Goal: Task Accomplishment & Management: Manage account settings

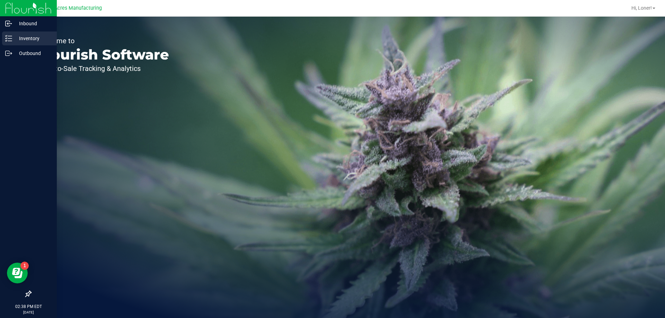
click at [30, 33] on div "Inventory" at bounding box center [29, 39] width 55 height 14
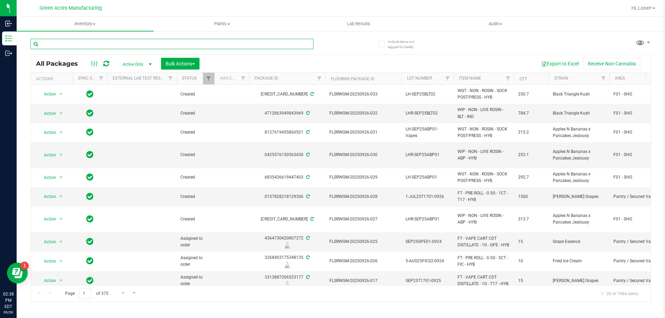
click at [151, 46] on input "text" at bounding box center [171, 44] width 283 height 10
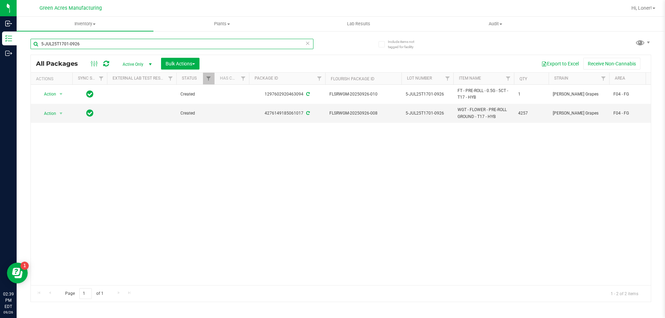
type input "5-JUL25T1701-0926"
click at [78, 25] on span "Inventory" at bounding box center [85, 24] width 137 height 6
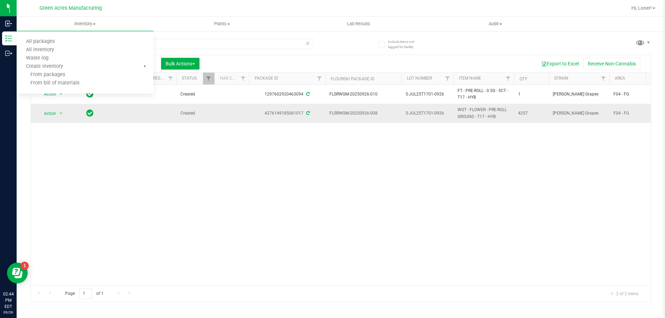
drag, startPoint x: 83, startPoint y: 137, endPoint x: 69, endPoint y: 118, distance: 23.8
click at [86, 134] on div "Action Action Adjust qty Create package Edit attributes Global inventory Locate…" at bounding box center [341, 185] width 620 height 201
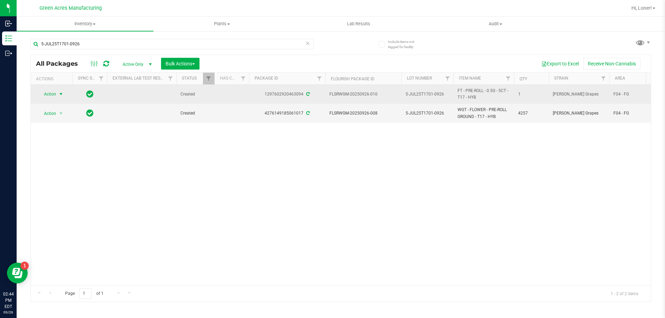
click at [60, 95] on span "select" at bounding box center [61, 94] width 6 height 6
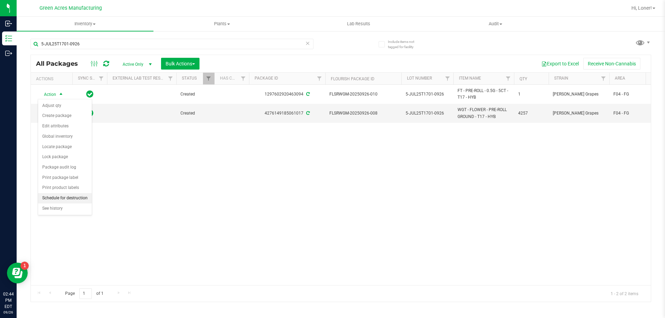
click at [63, 199] on li "Schedule for destruction" at bounding box center [65, 198] width 54 height 10
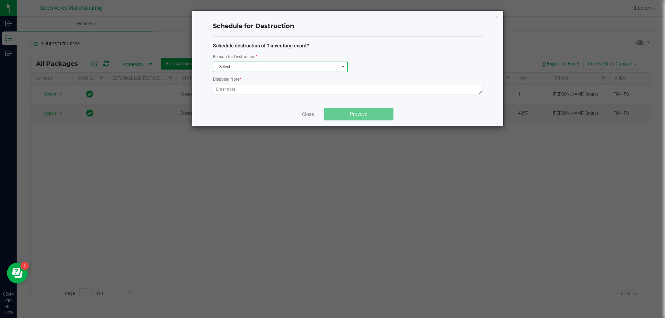
click at [234, 69] on span "Select" at bounding box center [275, 67] width 125 height 10
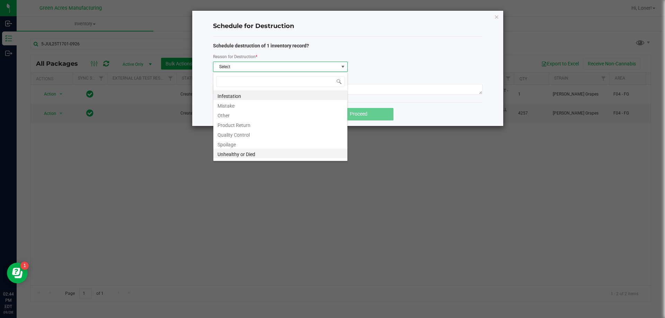
scroll to position [8, 0]
click at [238, 153] on li "Waste" at bounding box center [280, 155] width 134 height 10
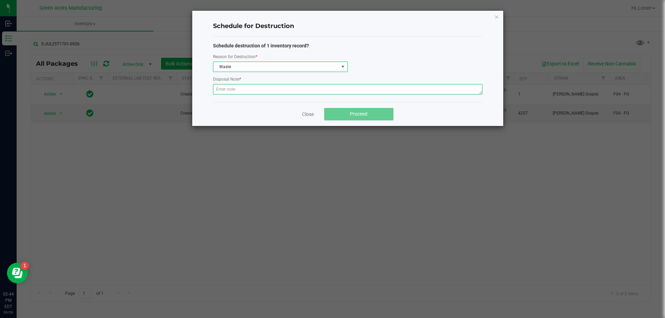
click at [254, 89] on textarea at bounding box center [347, 89] width 269 height 10
paste textarea "WASTE FROM FLEXPAK PRODUCTION/PACKING"
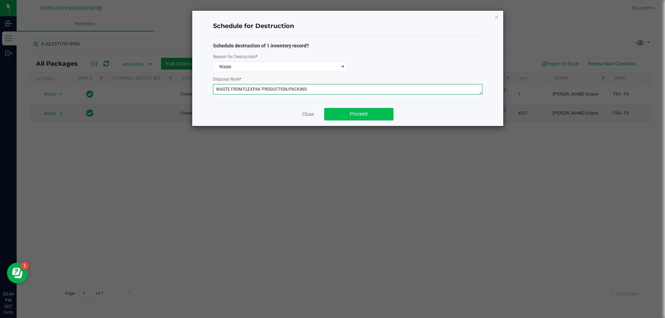
type textarea "WASTE FROM FLEXPAK PRODUCTION/PACKING"
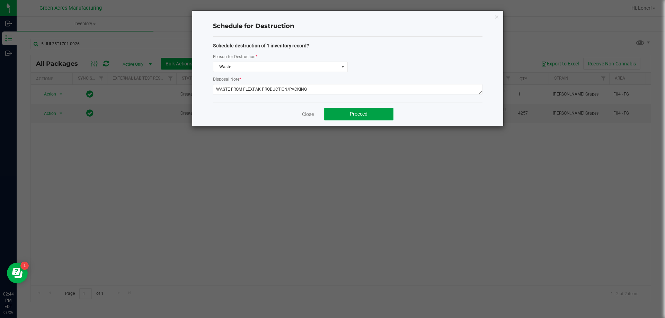
click at [381, 113] on button "Proceed" at bounding box center [358, 114] width 69 height 12
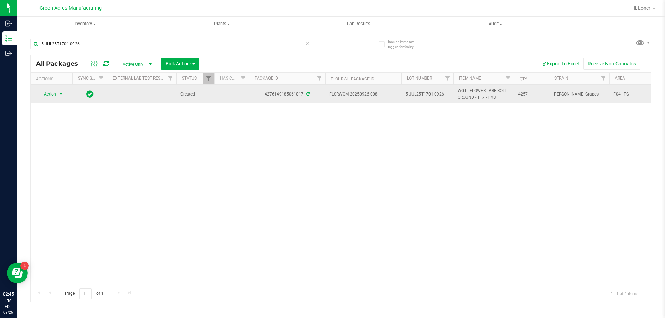
click at [58, 95] on span "select" at bounding box center [61, 94] width 9 height 10
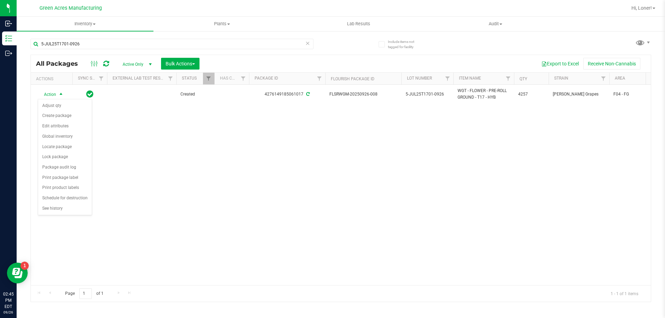
click at [114, 156] on div "Action Action Adjust qty Create package Edit attributes Global inventory Locate…" at bounding box center [341, 185] width 620 height 201
click at [88, 28] on uib-tab-heading "Inventory All packages All inventory Waste log Create inventory" at bounding box center [85, 24] width 137 height 15
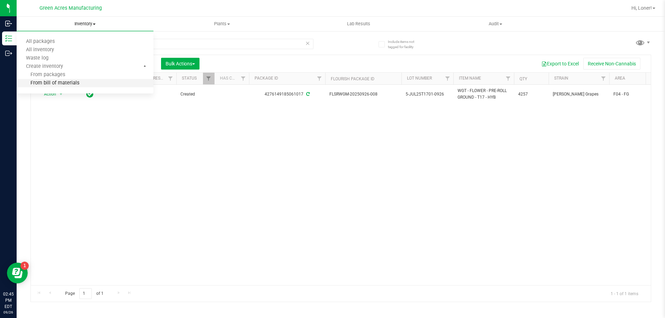
click at [74, 84] on span "From bill of materials" at bounding box center [48, 83] width 63 height 6
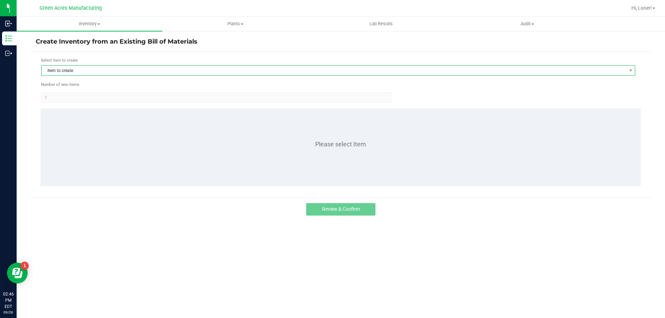
click at [174, 73] on span "Item to create" at bounding box center [334, 71] width 585 height 10
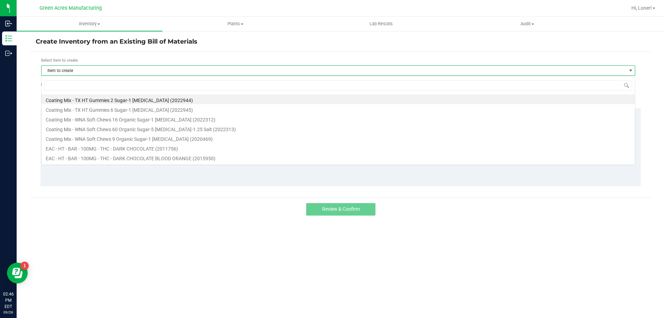
scroll to position [10, 594]
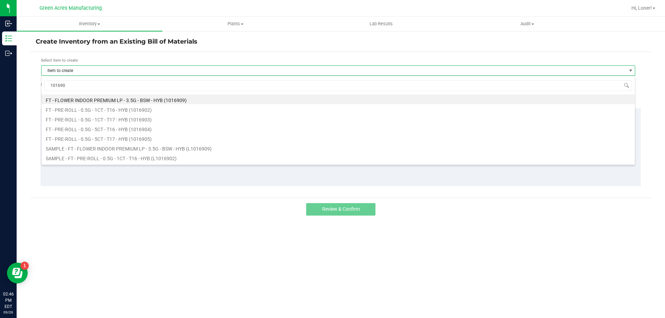
type input "1016905"
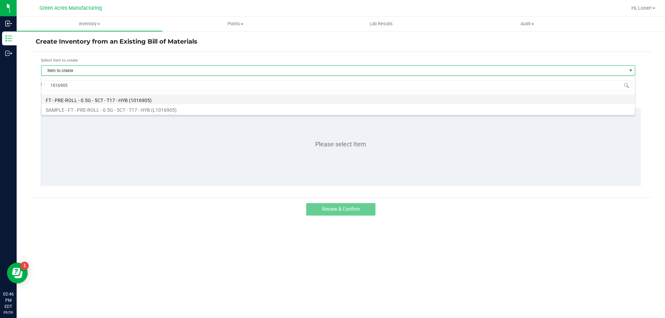
click at [83, 99] on li "FT - PRE-ROLL - 0.5G - 5CT - T17 - HYB (1016905)" at bounding box center [338, 100] width 593 height 10
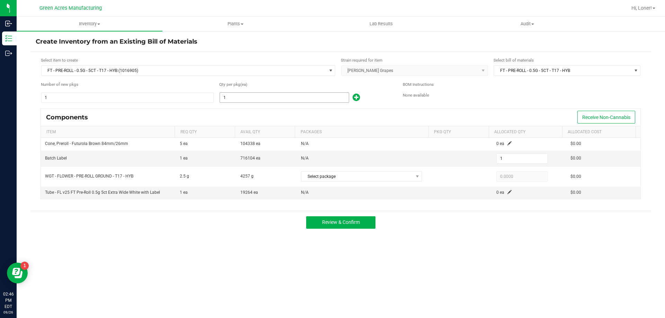
click at [249, 99] on input "1" at bounding box center [284, 98] width 129 height 10
type input "13"
type input "135"
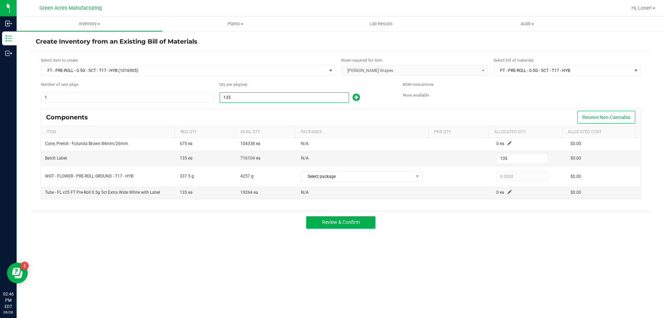
type input "1356"
type input "1,356"
drag, startPoint x: 381, startPoint y: 88, endPoint x: 387, endPoint y: 119, distance: 31.7
click at [381, 89] on div "Qty per pkg (ea)" at bounding box center [305, 85] width 173 height 8
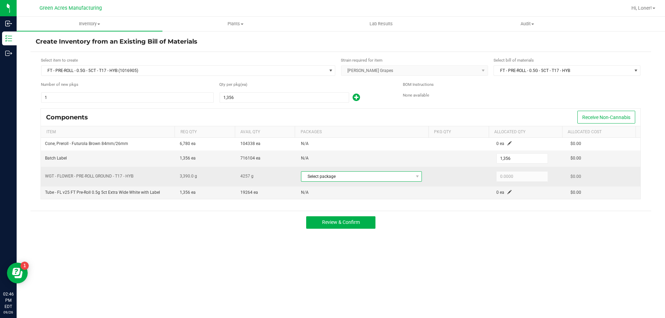
click at [380, 180] on span "Select package" at bounding box center [357, 177] width 112 height 10
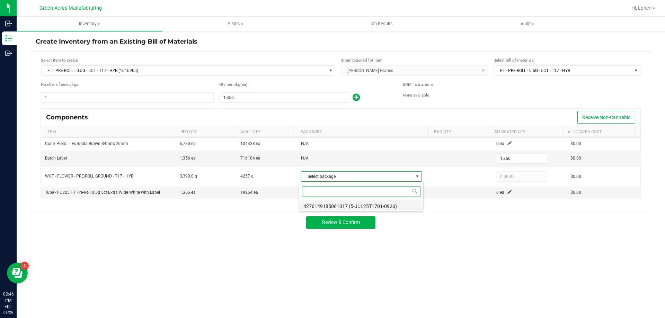
click at [371, 205] on li "4276149185061017 (5-JUL25T1701-0926)" at bounding box center [361, 206] width 124 height 10
type input "3,390.0000"
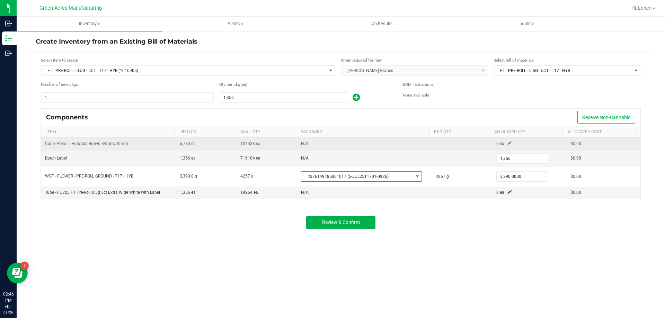
click at [507, 145] on span at bounding box center [509, 143] width 4 height 4
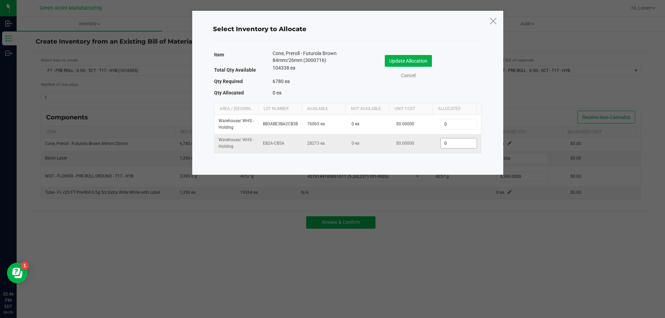
click at [449, 144] on input "0" at bounding box center [458, 144] width 35 height 10
type input "6,780"
click at [401, 56] on button "Update Allocation" at bounding box center [408, 61] width 47 height 12
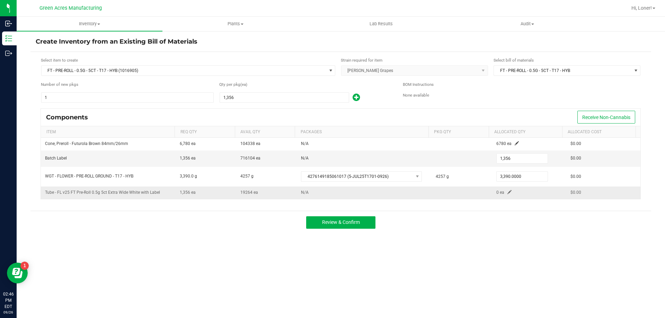
click at [507, 192] on span at bounding box center [509, 192] width 4 height 4
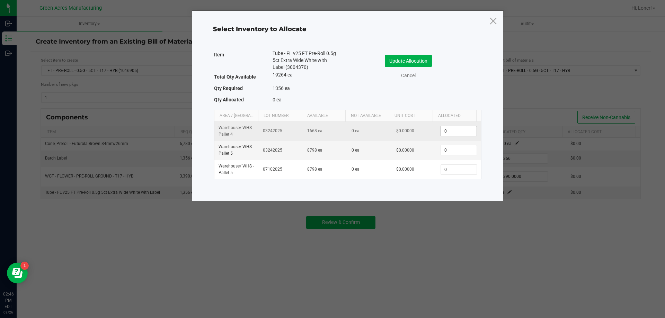
click at [456, 132] on input "0" at bounding box center [458, 131] width 35 height 10
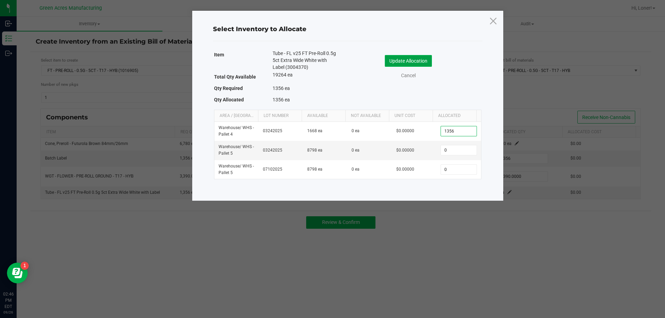
type input "1,356"
click at [413, 63] on button "Update Allocation" at bounding box center [408, 61] width 47 height 12
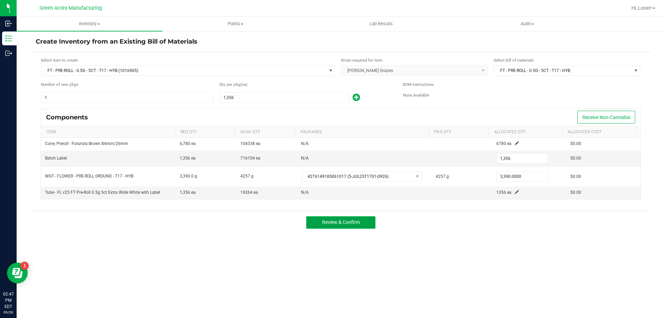
click at [364, 225] on button "Review & Confirm" at bounding box center [340, 222] width 69 height 12
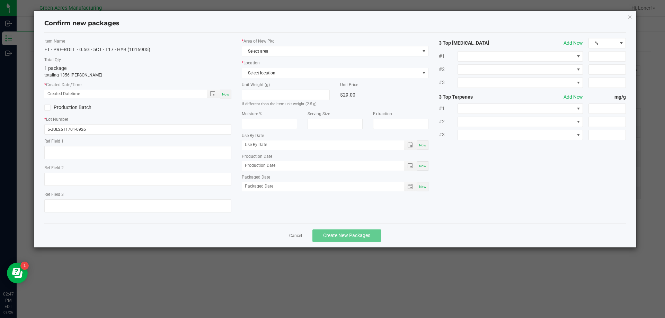
click at [225, 94] on span "Now" at bounding box center [225, 94] width 7 height 4
type input "[DATE] 02:47 PM"
click at [257, 54] on span "Select area" at bounding box center [331, 51] width 178 height 10
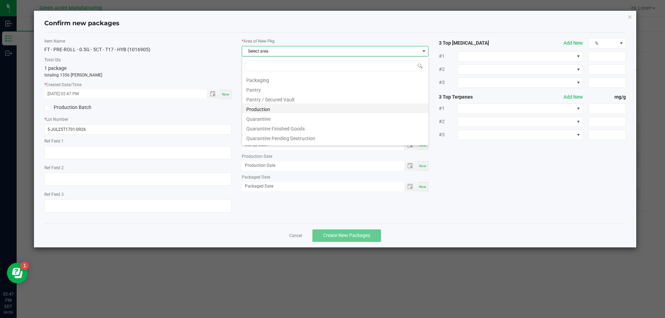
scroll to position [173, 0]
click at [284, 109] on li "Pantry / Secured Vault" at bounding box center [335, 110] width 186 height 10
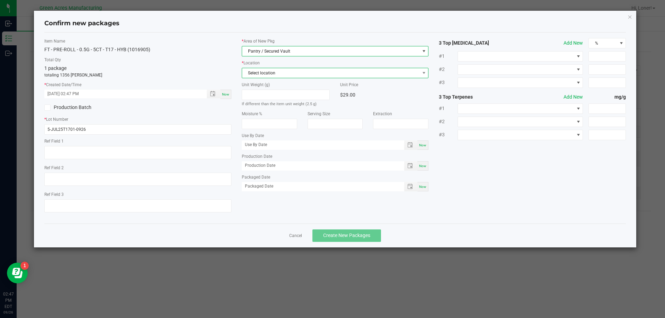
click at [279, 75] on span "Select location" at bounding box center [331, 73] width 178 height 10
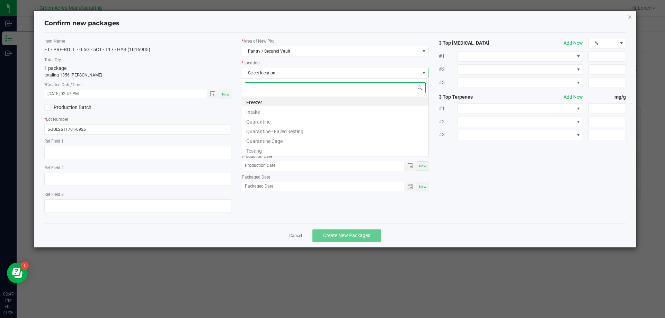
scroll to position [10, 187]
click at [270, 114] on li "Intake" at bounding box center [335, 111] width 186 height 10
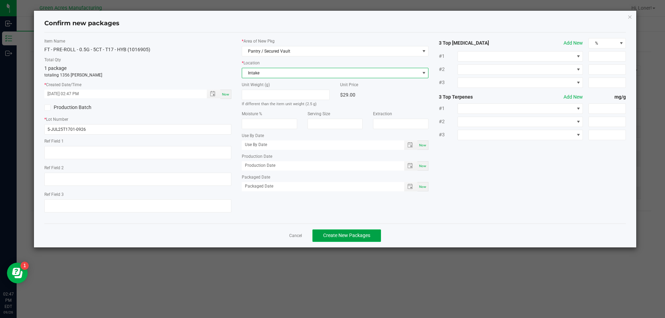
click at [364, 235] on span "Create New Packages" at bounding box center [346, 236] width 47 height 6
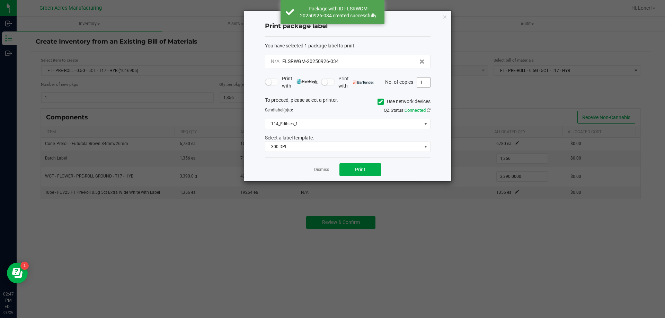
click at [424, 84] on input "1" at bounding box center [423, 83] width 13 height 10
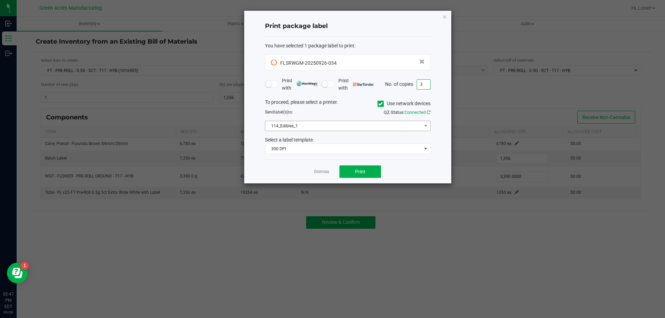
type input "3"
click at [340, 128] on span "114_Edibles_1" at bounding box center [343, 126] width 156 height 10
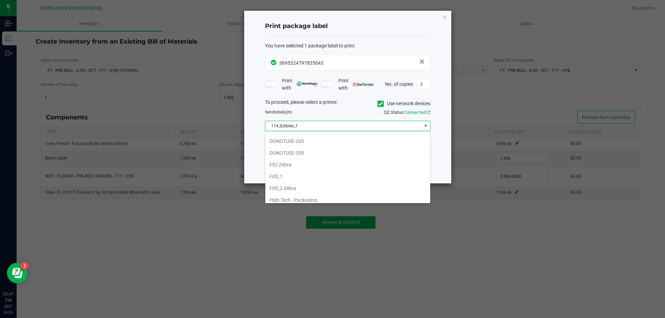
scroll to position [173, 0]
click at [292, 177] on li "F05_2 Zebra" at bounding box center [347, 178] width 165 height 12
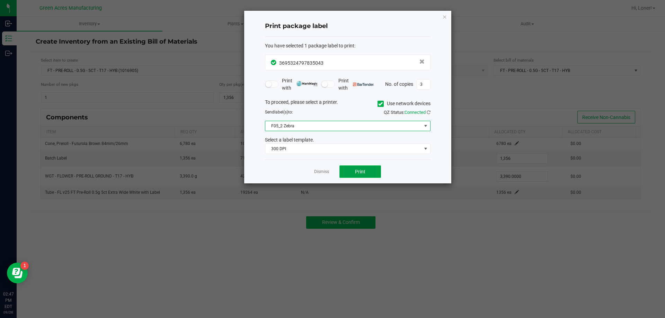
click at [352, 176] on button "Print" at bounding box center [360, 172] width 42 height 12
click at [443, 17] on icon "button" at bounding box center [444, 16] width 5 height 8
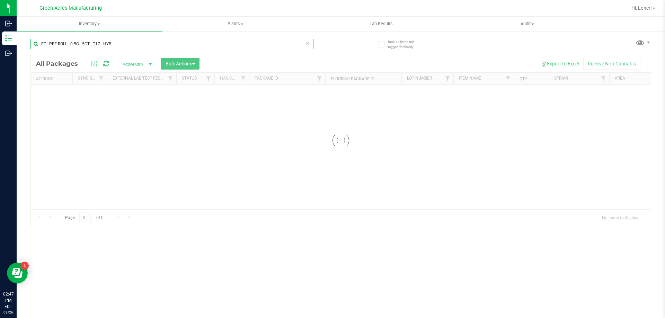
click at [110, 47] on input "FT - PRE-ROLL - 0.5G - 5CT - T17 - HYB" at bounding box center [171, 44] width 283 height 10
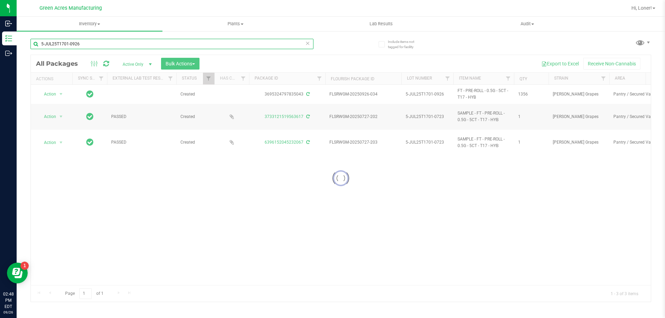
type input "5-JUL25T1701-0926"
click at [309, 44] on icon at bounding box center [307, 43] width 5 height 8
click at [289, 46] on input "text" at bounding box center [171, 44] width 283 height 10
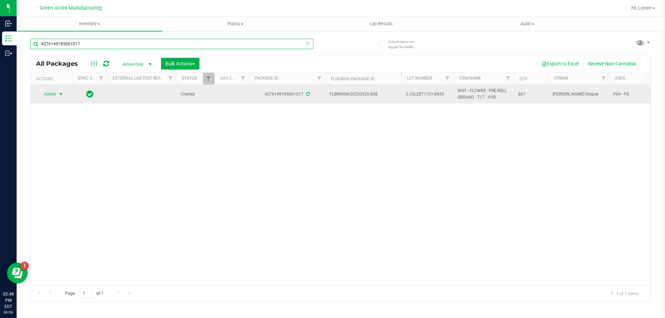
type input "4276149185061017"
click at [59, 93] on span "select" at bounding box center [61, 94] width 6 height 6
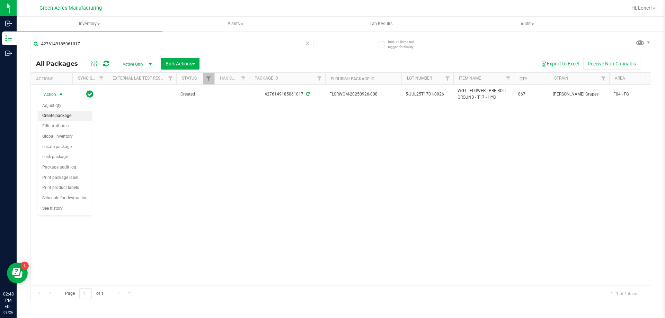
click at [46, 117] on li "Create package" at bounding box center [65, 116] width 54 height 10
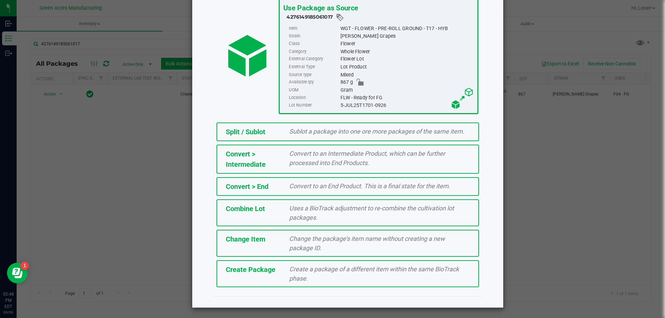
scroll to position [50, 0]
click at [241, 278] on div "Create Package Create a package of a different item within the same BioTrack ph…" at bounding box center [347, 273] width 263 height 27
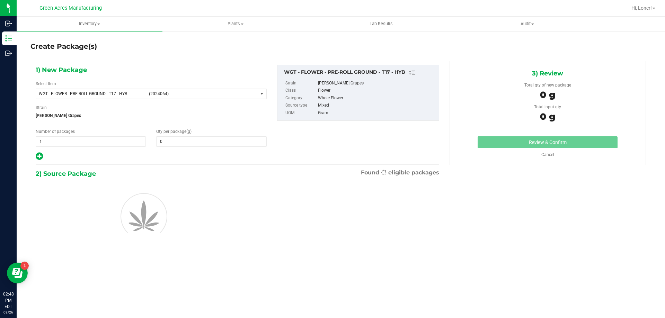
type input "0.0000"
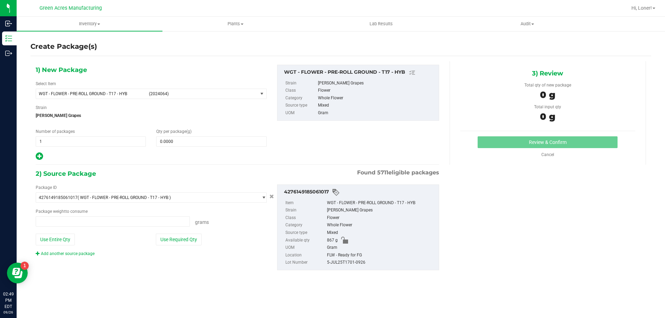
type input "0.0000 g"
click at [177, 144] on span at bounding box center [211, 141] width 110 height 10
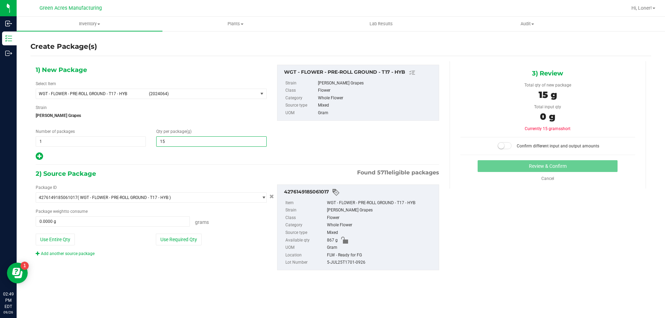
type input "150"
type input "150.0000"
click at [229, 255] on div "Add another source package" at bounding box center [151, 254] width 231 height 6
click at [165, 236] on button "Use Required Qty" at bounding box center [179, 240] width 46 height 12
type input "150.0000 g"
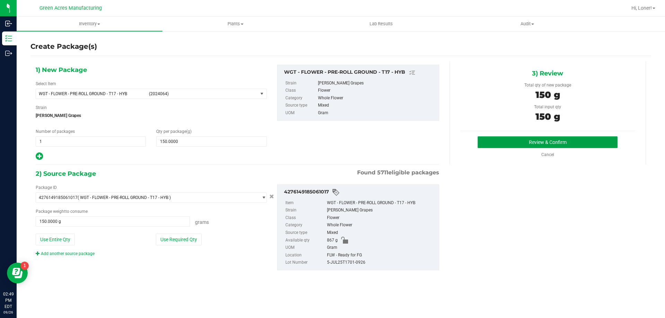
click at [508, 146] on button "Review & Confirm" at bounding box center [548, 142] width 140 height 12
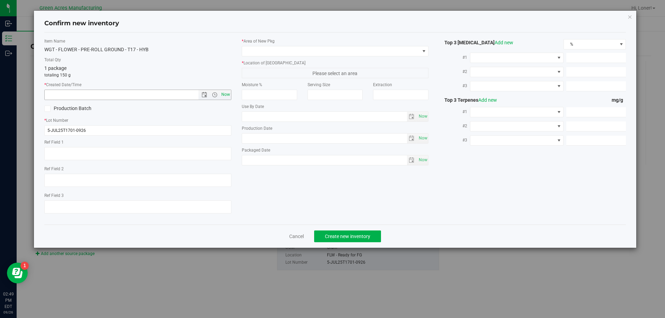
click at [226, 95] on span "Now" at bounding box center [226, 95] width 12 height 10
type input "[DATE] 2:49 PM"
click at [259, 50] on span at bounding box center [331, 51] width 178 height 10
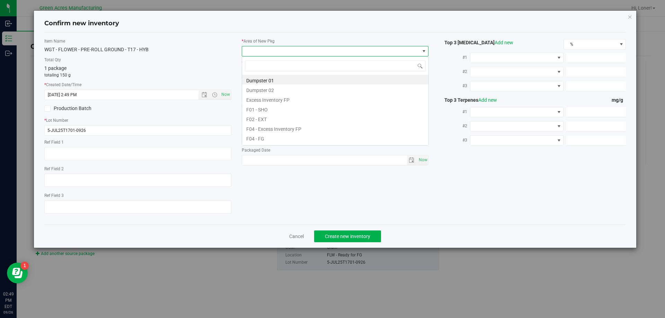
scroll to position [10, 187]
click at [281, 140] on li "F04 - FG" at bounding box center [335, 138] width 186 height 10
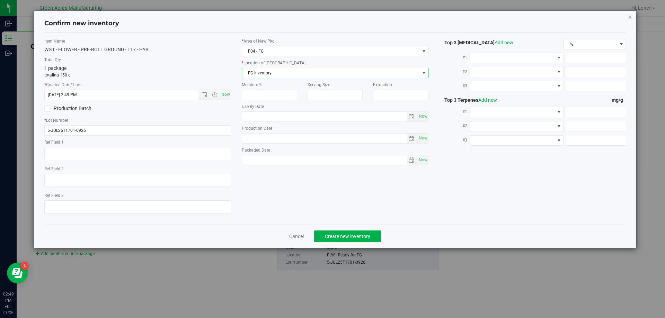
click at [282, 71] on span "FG Inventory" at bounding box center [331, 73] width 178 height 10
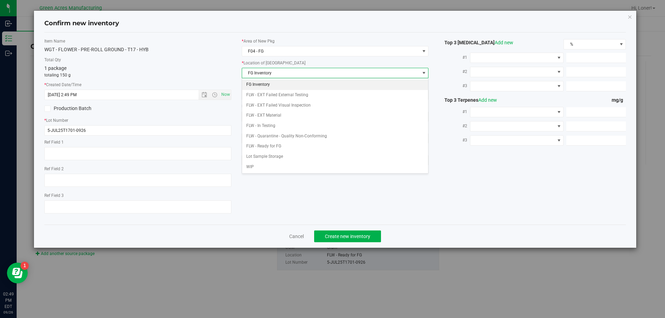
click at [271, 86] on li "FG Inventory" at bounding box center [335, 85] width 186 height 10
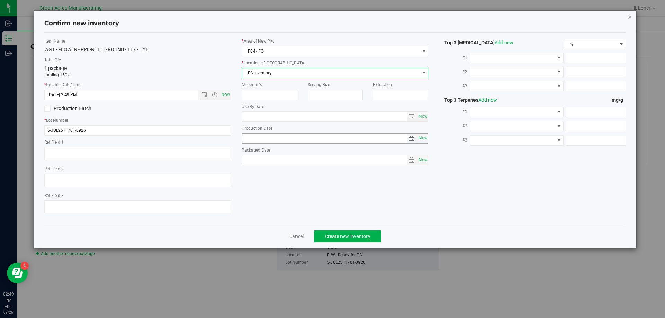
click at [252, 74] on span "FG Inventory" at bounding box center [331, 73] width 178 height 10
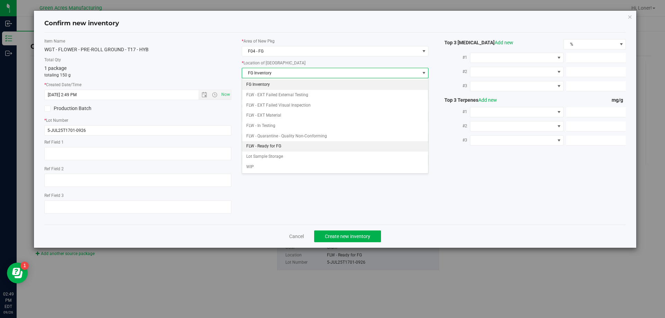
click at [260, 148] on li "FLW - Ready for FG" at bounding box center [335, 146] width 186 height 10
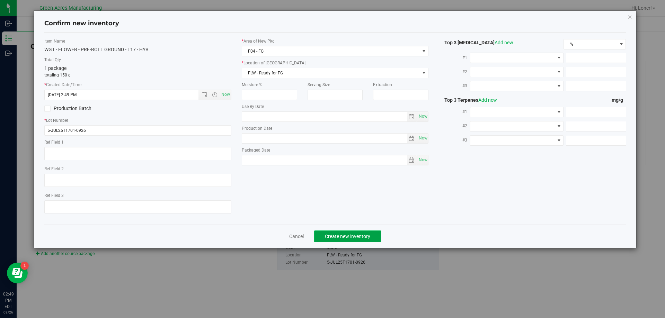
click at [360, 234] on span "Create new inventory" at bounding box center [347, 237] width 45 height 6
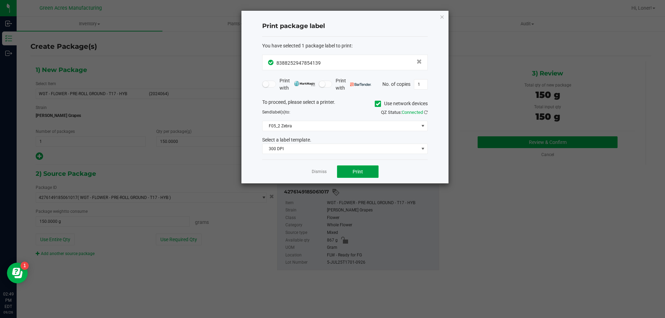
click at [362, 168] on button "Print" at bounding box center [358, 172] width 42 height 12
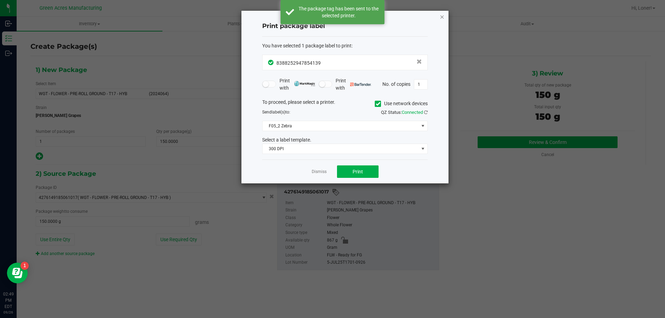
click at [441, 19] on icon "button" at bounding box center [442, 16] width 5 height 8
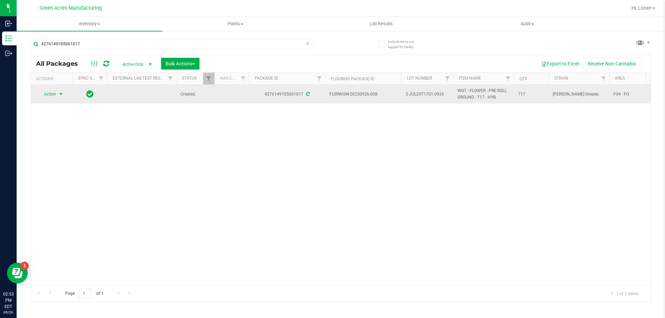
click at [62, 94] on span "select" at bounding box center [61, 94] width 6 height 6
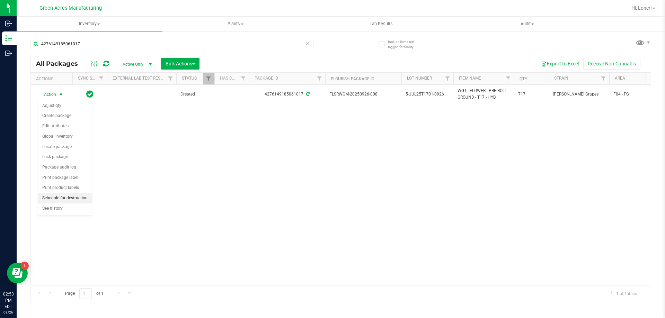
click at [67, 196] on li "Schedule for destruction" at bounding box center [65, 198] width 54 height 10
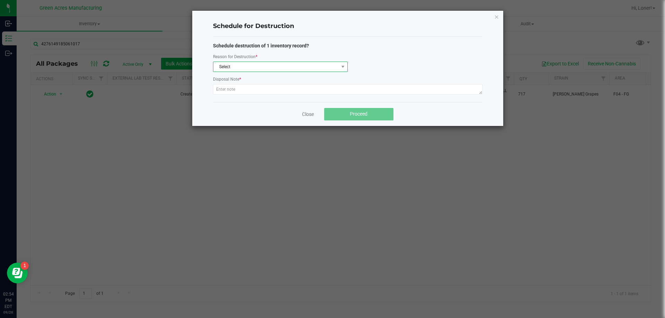
click at [291, 66] on span "Select" at bounding box center [275, 67] width 125 height 10
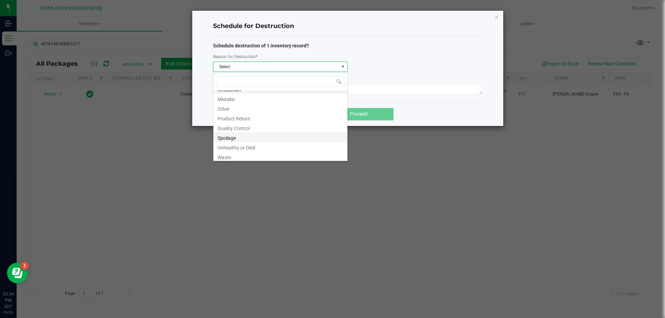
scroll to position [8, 0]
click at [239, 153] on li "Waste" at bounding box center [280, 155] width 134 height 10
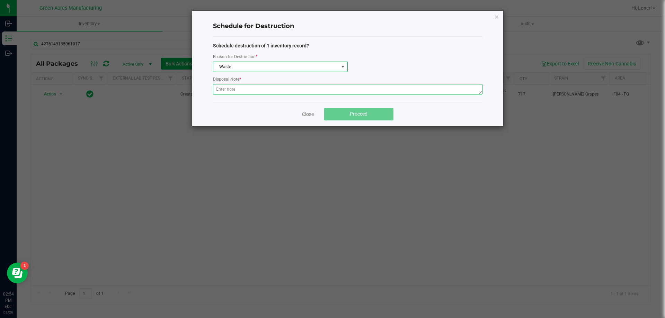
click at [233, 88] on textarea at bounding box center [347, 89] width 269 height 10
paste textarea "WASTE FROM FLEXPAK PRODUCTION/PACKING"
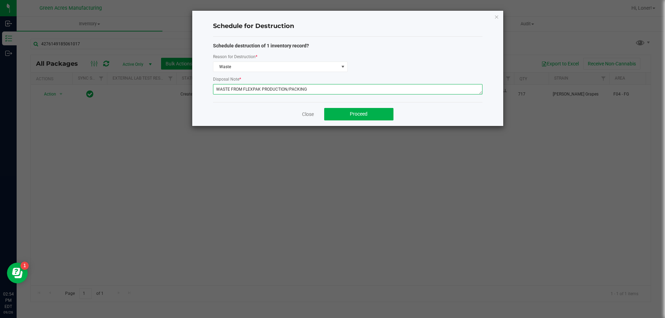
type textarea "WASTE FROM FLEXPAK PRODUCTION/PACKING"
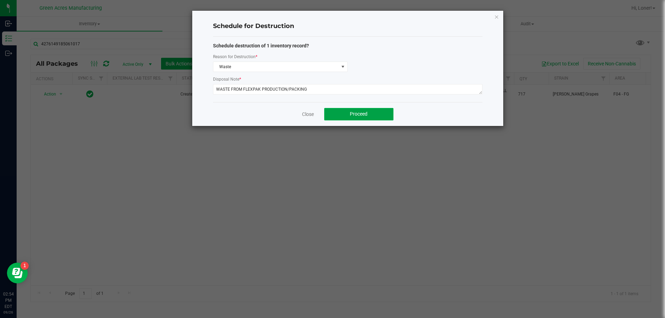
click at [360, 118] on button "Proceed" at bounding box center [358, 114] width 69 height 12
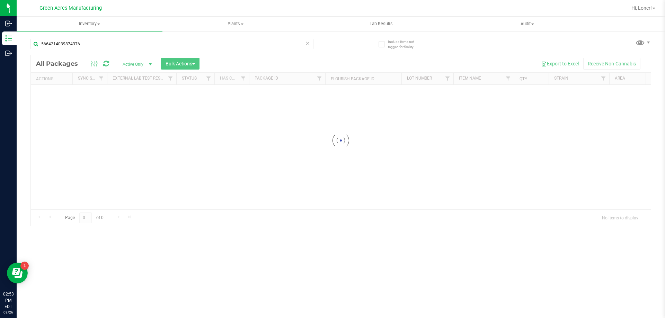
click at [305, 43] on icon at bounding box center [307, 43] width 5 height 8
click at [293, 44] on input "text" at bounding box center [171, 44] width 283 height 10
type input "5-JUL25T1701-0926"
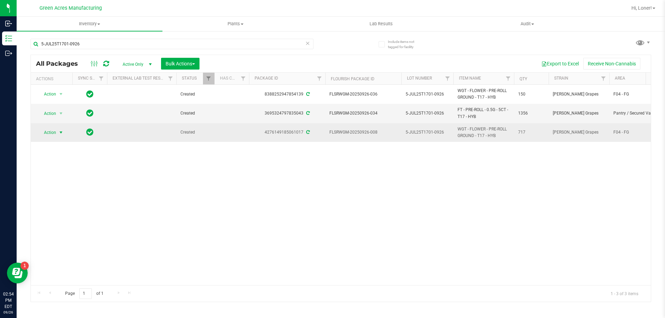
click at [59, 131] on span "select" at bounding box center [61, 133] width 6 height 6
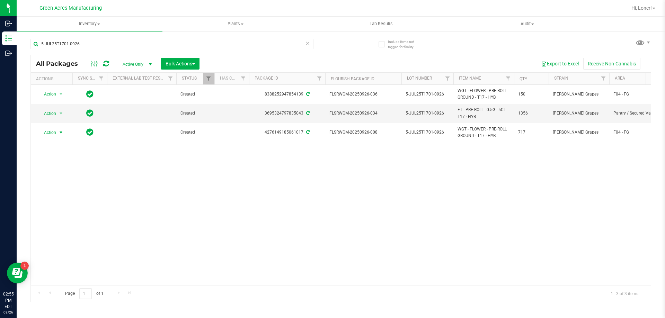
click at [106, 65] on icon at bounding box center [106, 63] width 6 height 7
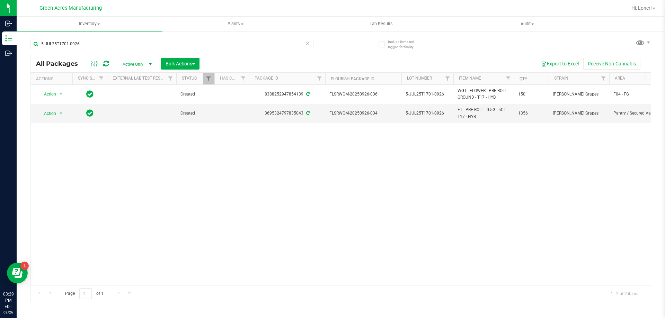
click at [599, 246] on div "Action Action Adjust qty Create package Edit attributes Global inventory Locate…" at bounding box center [341, 185] width 620 height 201
